Goal: Transaction & Acquisition: Obtain resource

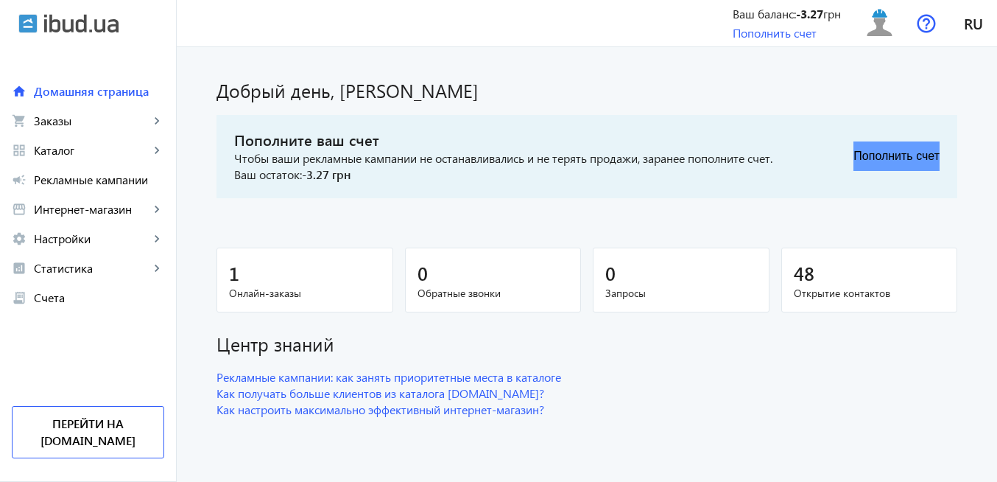
click at [878, 156] on button "Пополнить счет" at bounding box center [897, 155] width 86 height 29
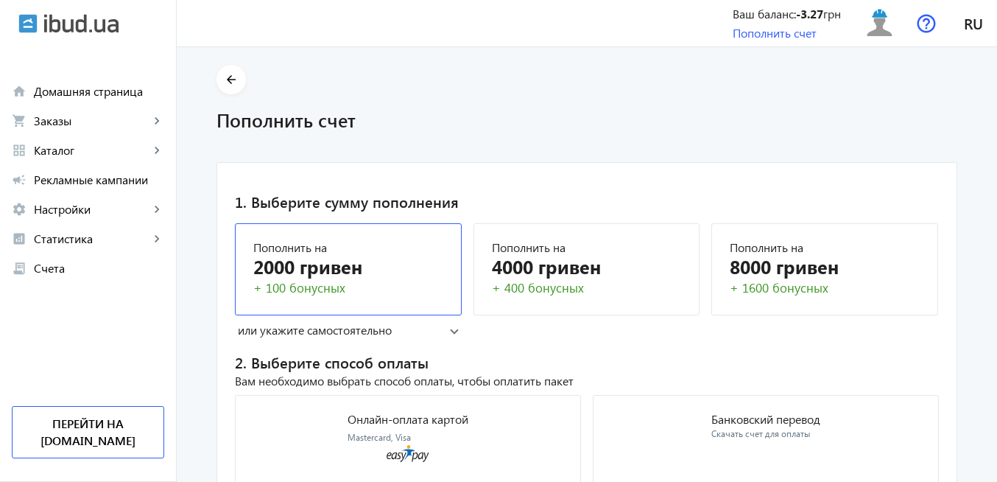
click at [362, 273] on div "2000 гривен" at bounding box center [348, 266] width 190 height 26
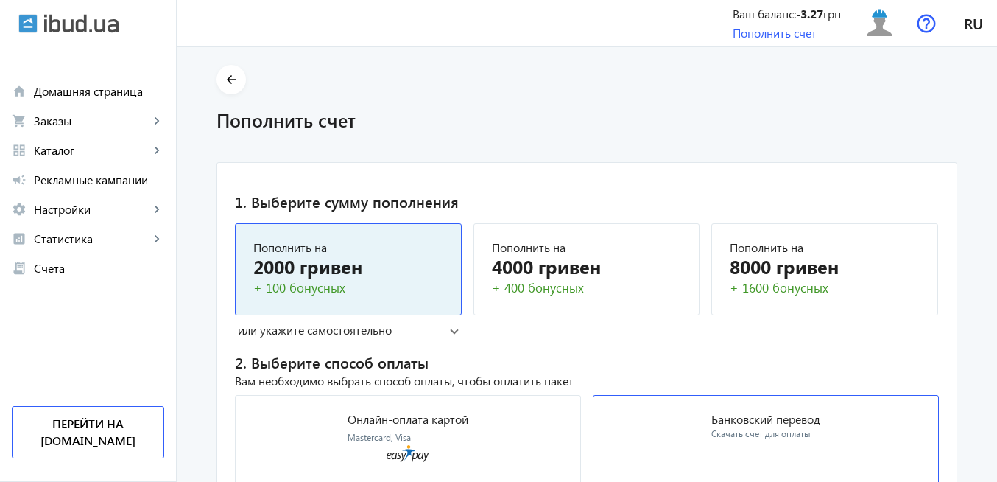
click at [770, 431] on div "Скачать счет для оплаты" at bounding box center [765, 434] width 109 height 13
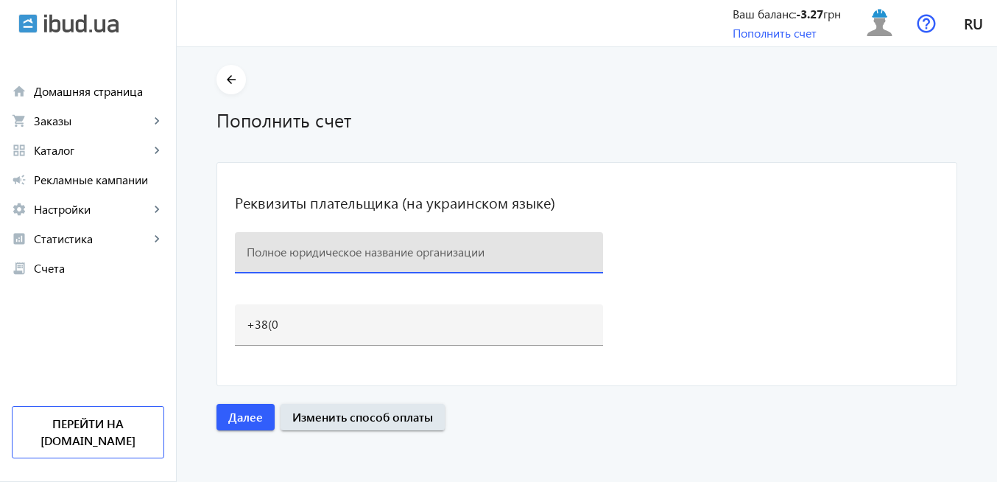
click at [320, 256] on input at bounding box center [419, 251] width 345 height 15
paste input "ТОВ "Дельта Плюс""
paste input "‎0980421062"
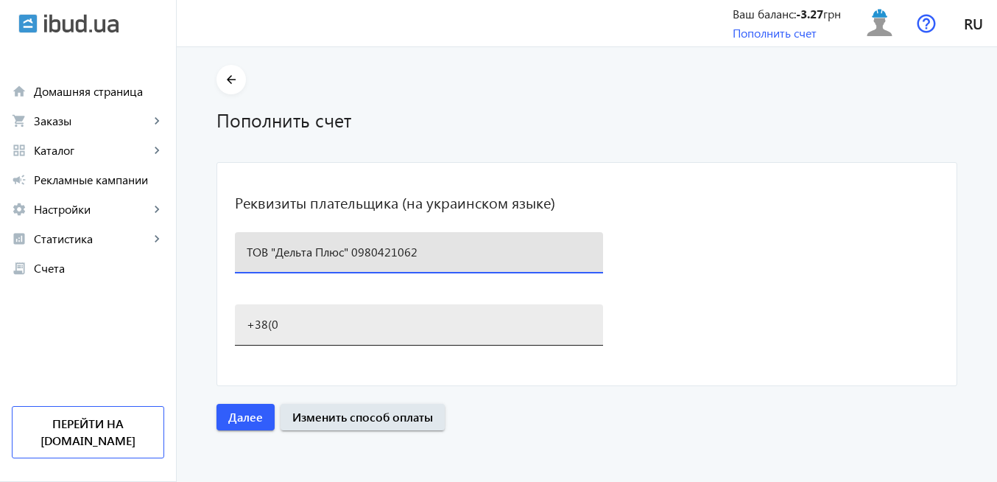
type input "ТОВ "Дельта Плюс" ‎0980421062"
click at [342, 326] on input "+38(0" at bounding box center [419, 323] width 345 height 15
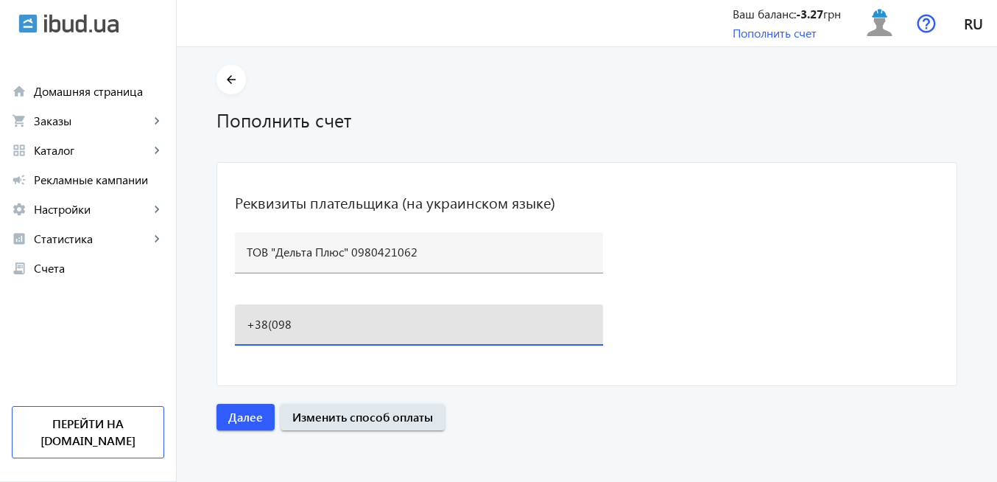
click at [342, 326] on input "+38(098" at bounding box center [419, 323] width 345 height 15
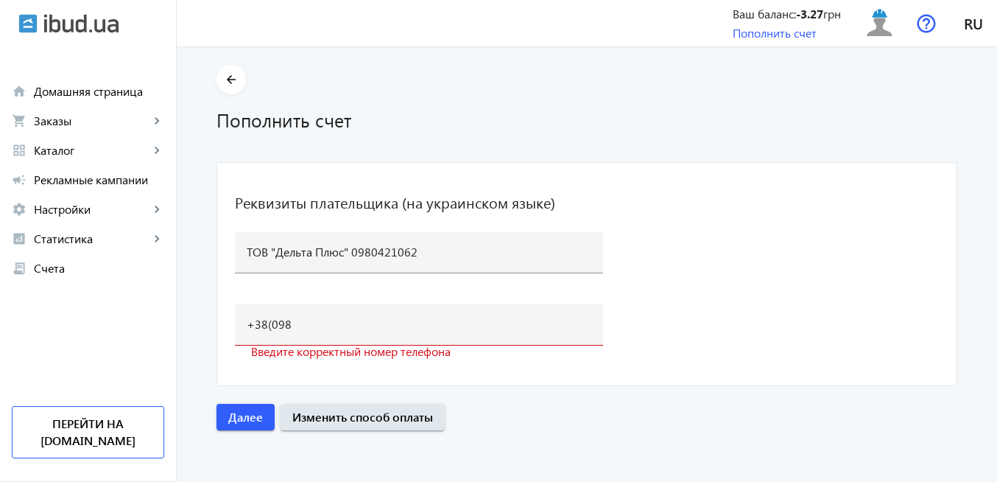
click at [807, 317] on mat-card "Реквизиты плательщика (на украинском языке) ТОВ "Дельта Плюс" ‎0980421062 +38(0…" at bounding box center [587, 274] width 741 height 224
click at [319, 320] on input "+38(098" at bounding box center [419, 323] width 345 height 15
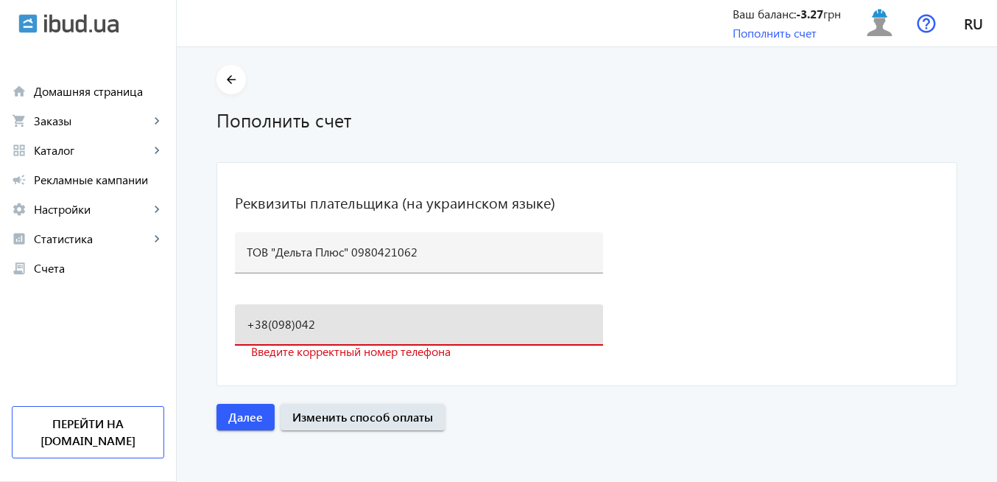
type input "[PHONE_NUMBER]"
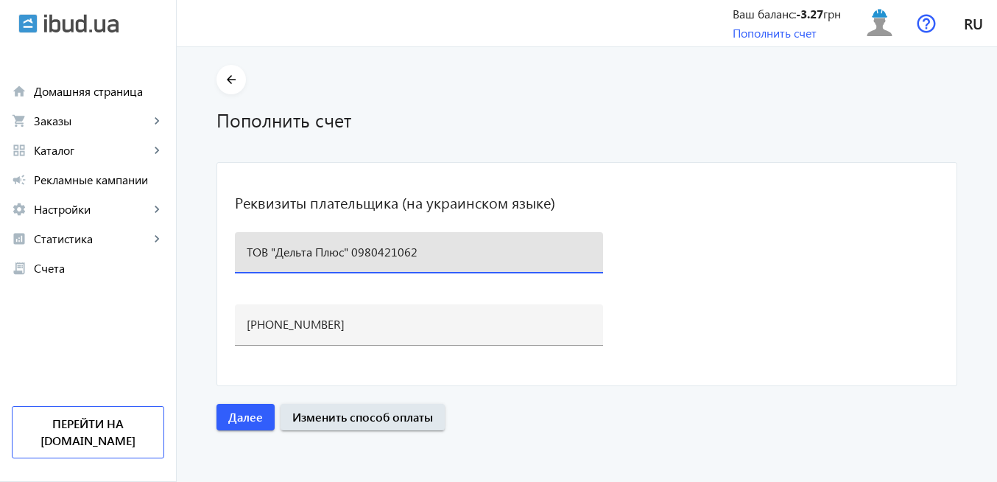
drag, startPoint x: 349, startPoint y: 253, endPoint x: 426, endPoint y: 248, distance: 77.5
click at [429, 250] on input "ТОВ "Дельта Плюс" ‎0980421062" at bounding box center [419, 251] width 345 height 15
type input "ТОВ "Дельта Плюс" ‎"
click at [249, 421] on span "Далее" at bounding box center [245, 417] width 35 height 16
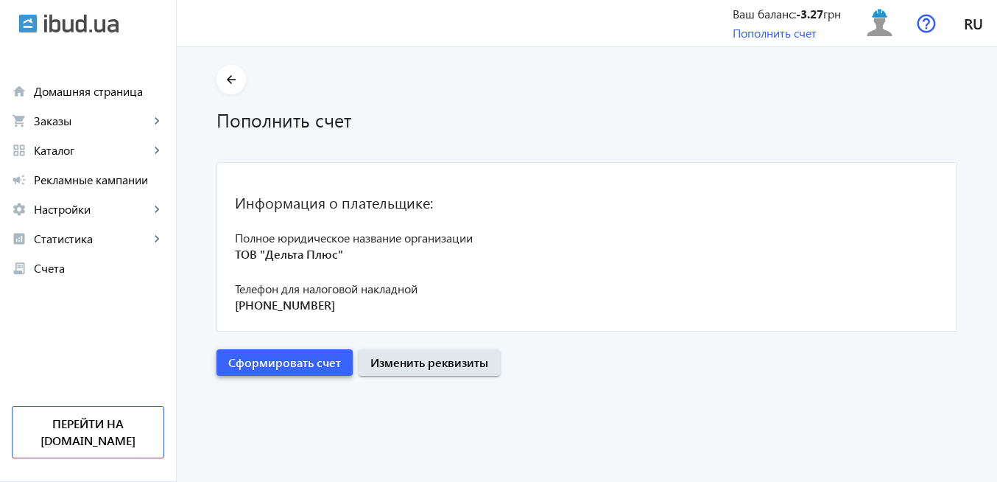
click at [275, 358] on span "Сформировать счет" at bounding box center [284, 362] width 113 height 16
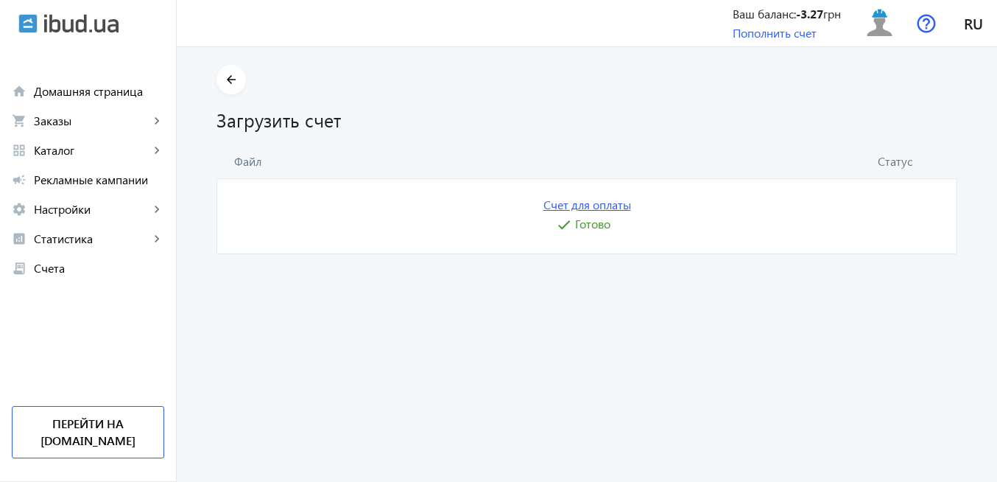
click at [578, 207] on link "Счет для оплаты" at bounding box center [588, 205] width 88 height 16
drag, startPoint x: 871, startPoint y: 32, endPoint x: 862, endPoint y: 58, distance: 27.3
click at [871, 33] on img at bounding box center [879, 23] width 33 height 33
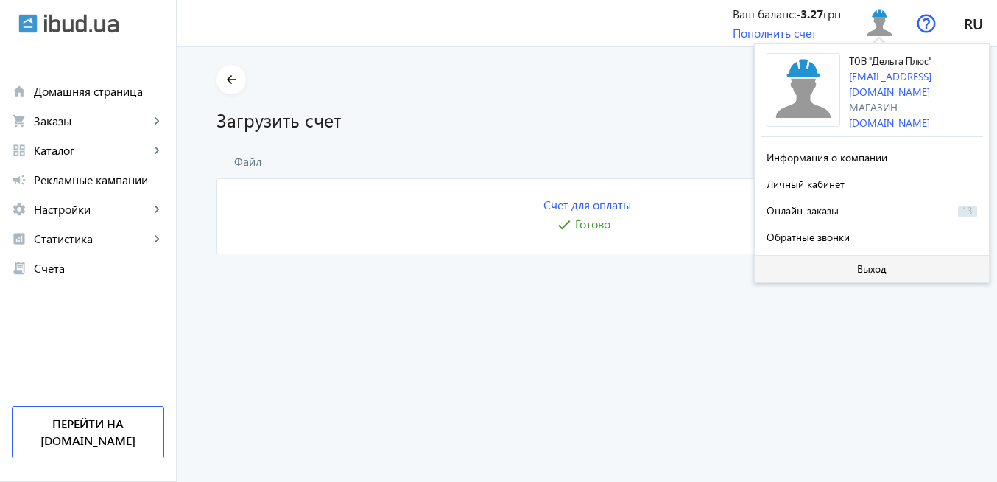
click at [871, 266] on span "Выход" at bounding box center [871, 269] width 29 height 12
